Goal: Task Accomplishment & Management: Use online tool/utility

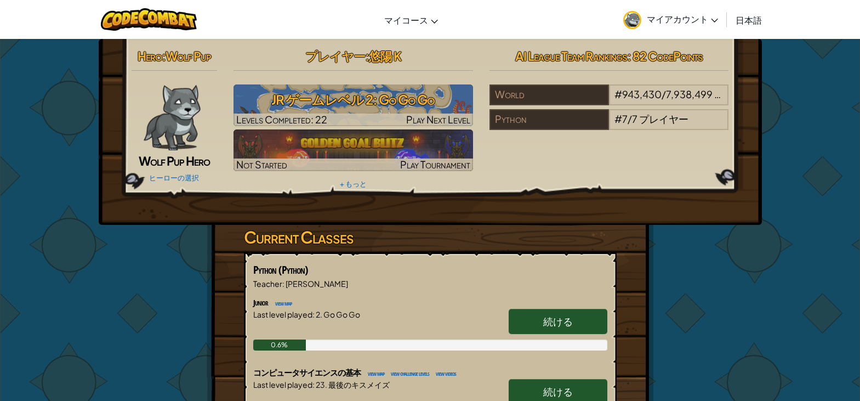
scroll to position [164, 0]
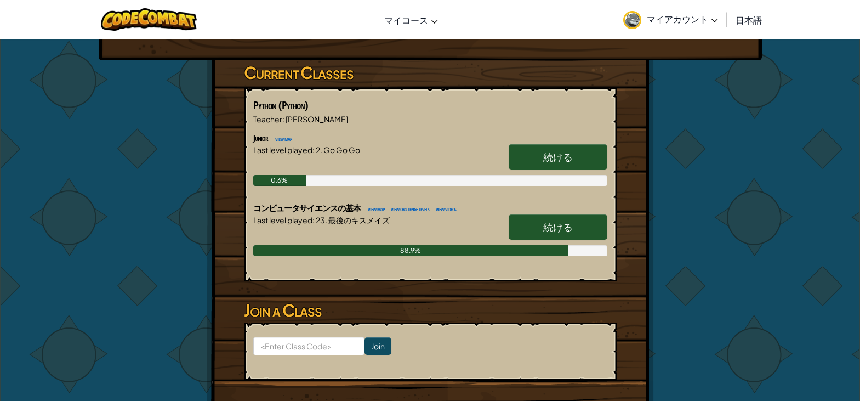
click at [537, 239] on link "続ける" at bounding box center [558, 226] width 99 height 25
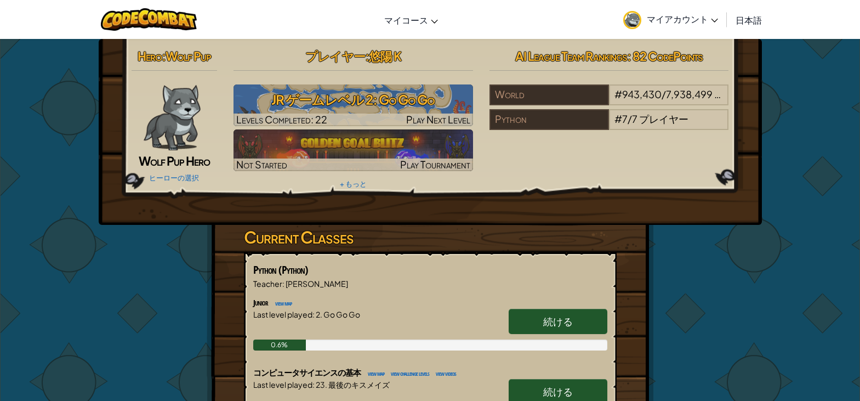
scroll to position [164, 0]
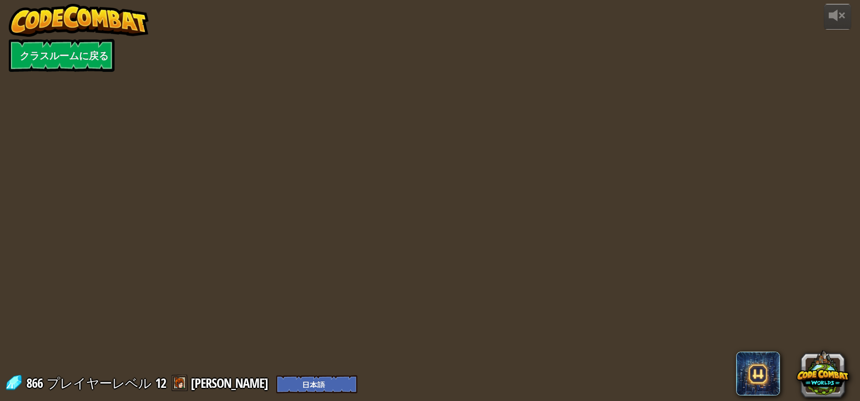
select select "ja"
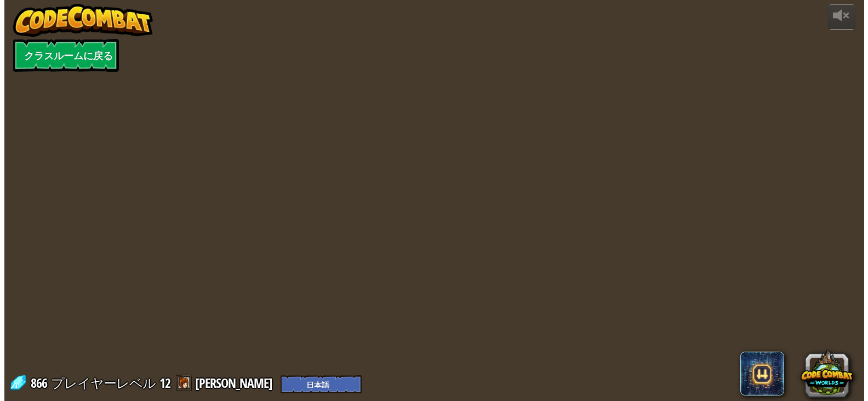
scroll to position [0, 0]
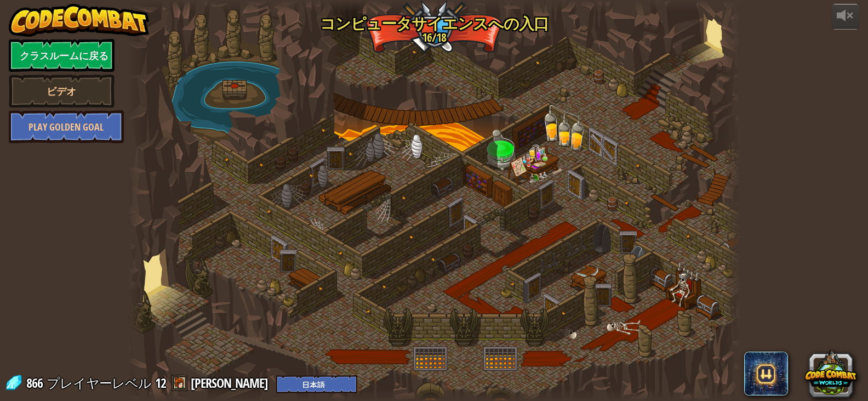
select select "ja"
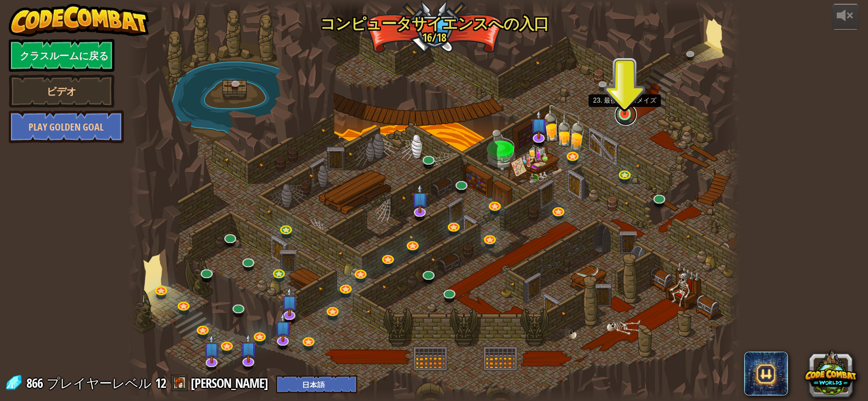
click at [620, 116] on link at bounding box center [626, 115] width 22 height 22
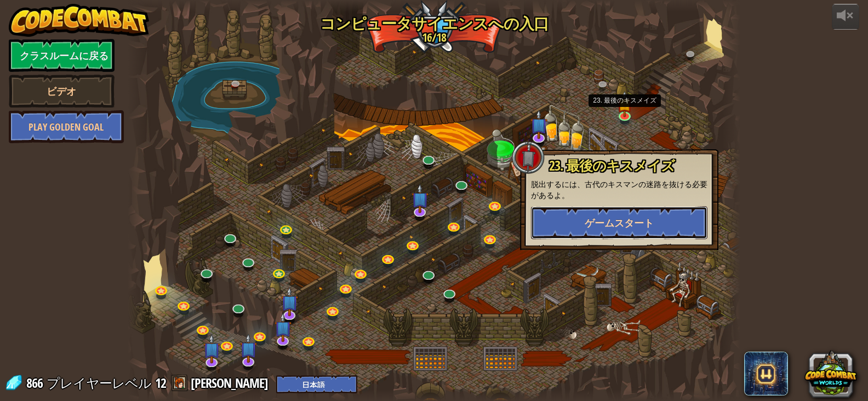
click at [569, 216] on button "ゲームスタート" at bounding box center [619, 222] width 177 height 33
